Goal: Task Accomplishment & Management: Manage account settings

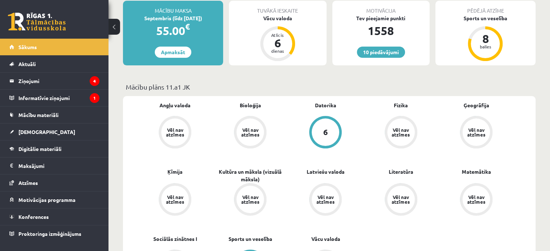
scroll to position [211, 0]
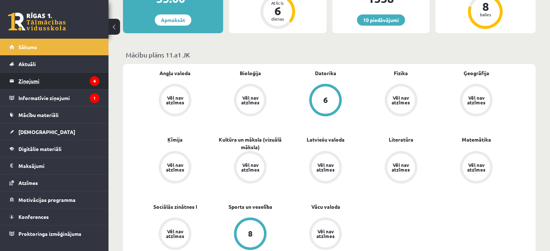
click at [18, 85] on legend "Ziņojumi 4" at bounding box center [58, 81] width 81 height 17
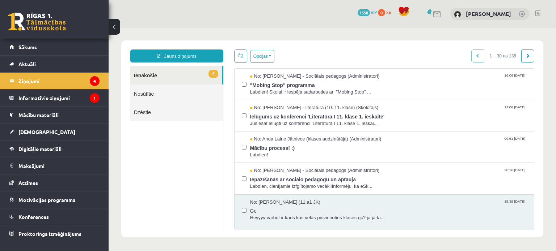
click at [176, 124] on ul "4 Ienākošie Nosūtītie Dzēstie" at bounding box center [176, 148] width 93 height 165
click at [260, 58] on button "Opcijas" at bounding box center [262, 56] width 24 height 13
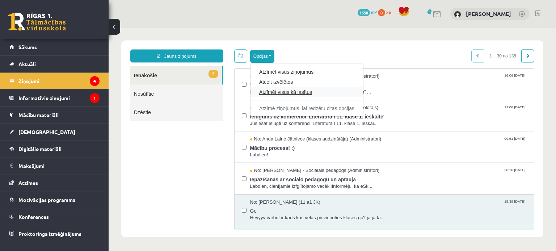
click at [280, 95] on link "Atzīmēt visus kā lasītus" at bounding box center [306, 92] width 95 height 7
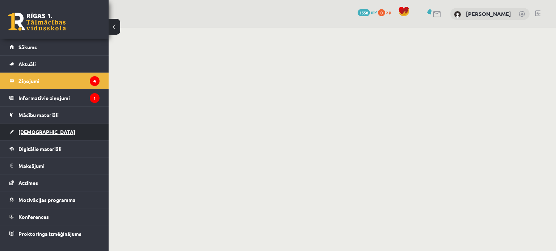
click at [16, 130] on link "[DEMOGRAPHIC_DATA]" at bounding box center [54, 132] width 90 height 17
